Goal: Task Accomplishment & Management: Use online tool/utility

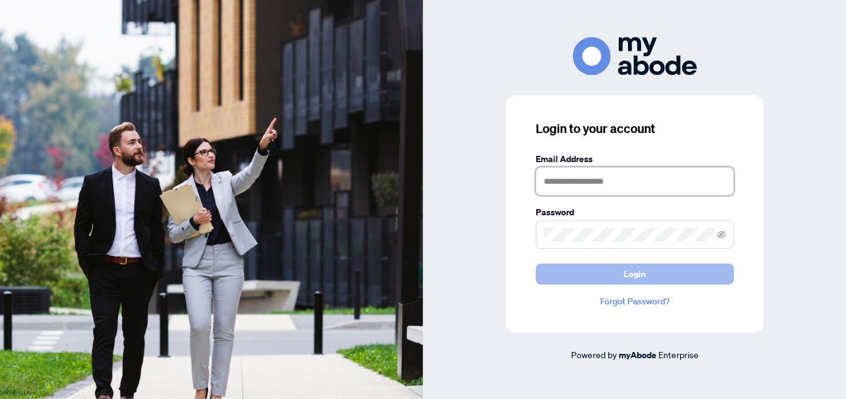
type input "**********"
click at [555, 272] on button "Login" at bounding box center [635, 274] width 198 height 21
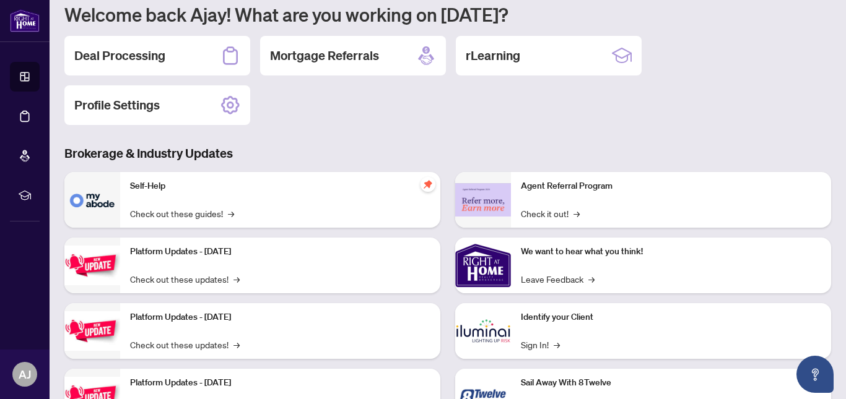
scroll to position [173, 0]
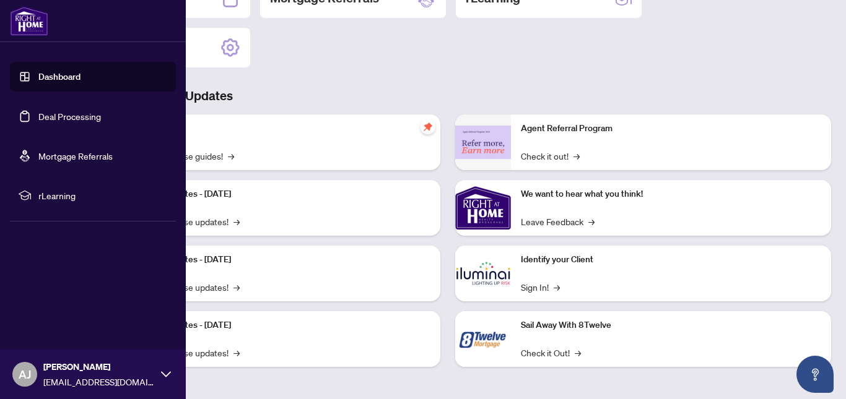
click at [46, 76] on link "Dashboard" at bounding box center [59, 76] width 42 height 11
click at [54, 71] on link "Dashboard" at bounding box center [59, 76] width 42 height 11
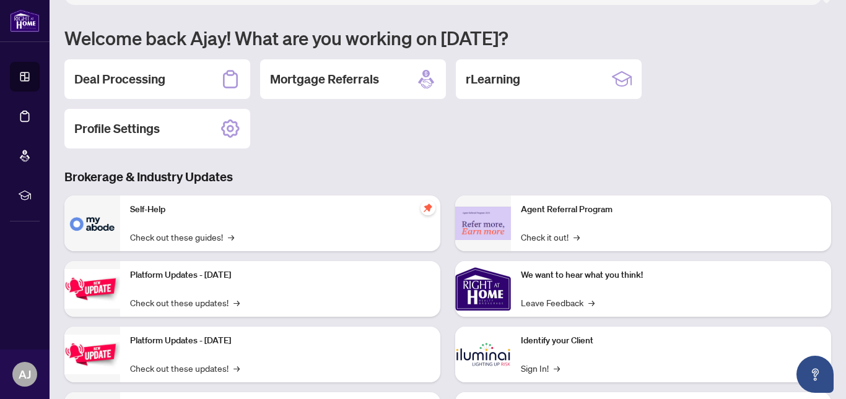
scroll to position [94, 0]
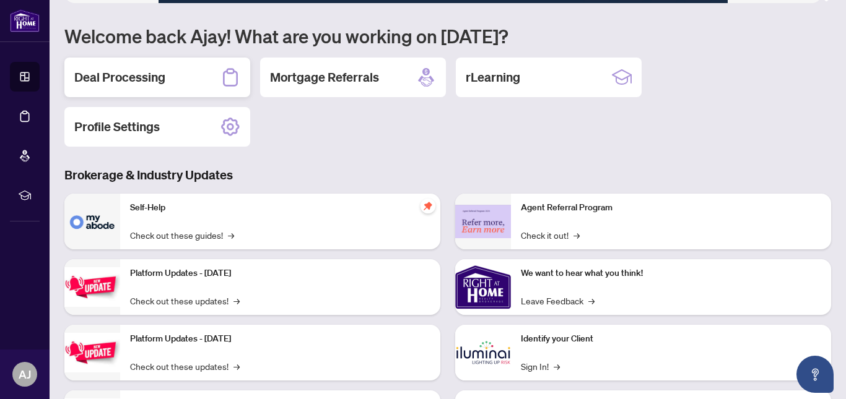
click at [129, 77] on h2 "Deal Processing" at bounding box center [119, 77] width 91 height 17
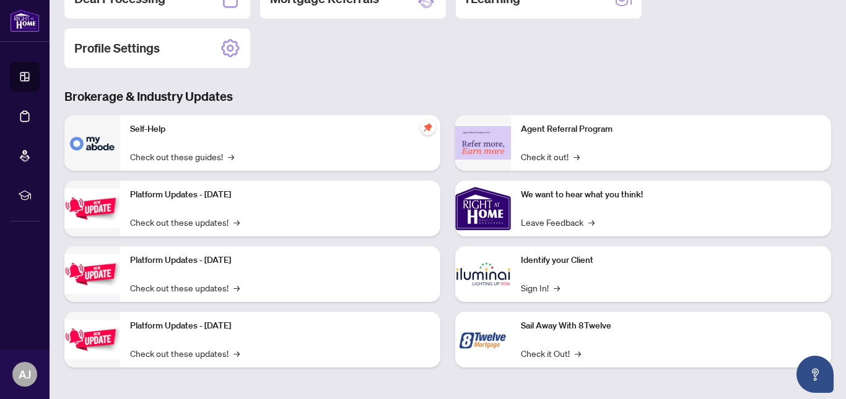
scroll to position [173, 0]
click at [214, 215] on link "Check out these updates! →" at bounding box center [185, 222] width 110 height 14
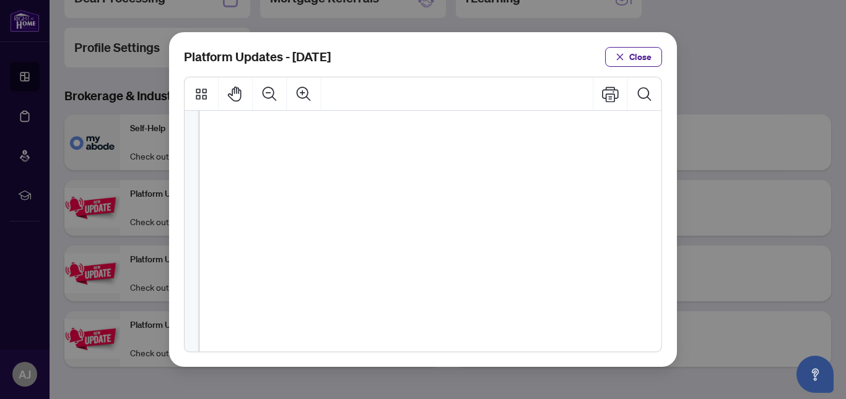
scroll to position [0, 0]
click at [652, 50] on button "Close" at bounding box center [633, 57] width 57 height 20
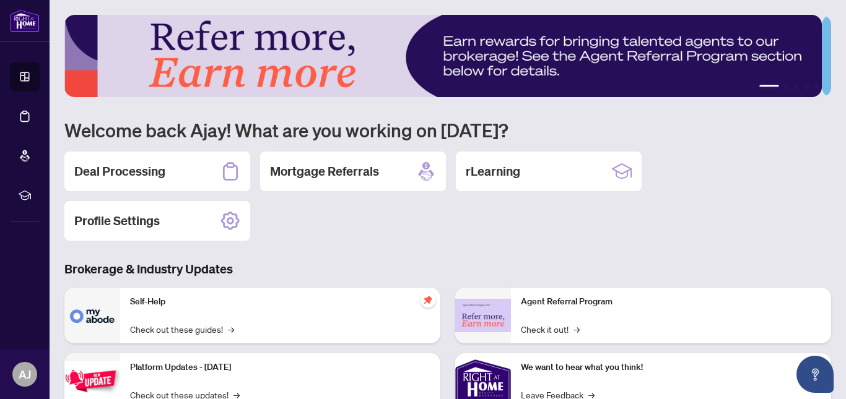
click at [761, 84] on img at bounding box center [442, 56] width 757 height 82
drag, startPoint x: 761, startPoint y: 84, endPoint x: 762, endPoint y: 217, distance: 133.1
click at [762, 217] on div "1 2 3 4 5 Welcome back Ajay! What are you working on [DATE]? Deal Processing Mo…" at bounding box center [447, 287] width 767 height 544
